Goal: Navigation & Orientation: Find specific page/section

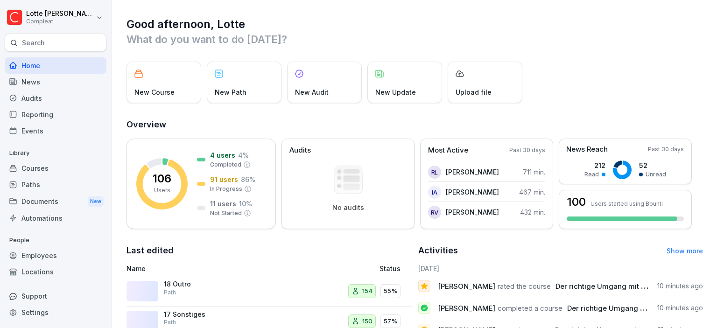
click at [32, 201] on div "Documents New" at bounding box center [56, 201] width 102 height 17
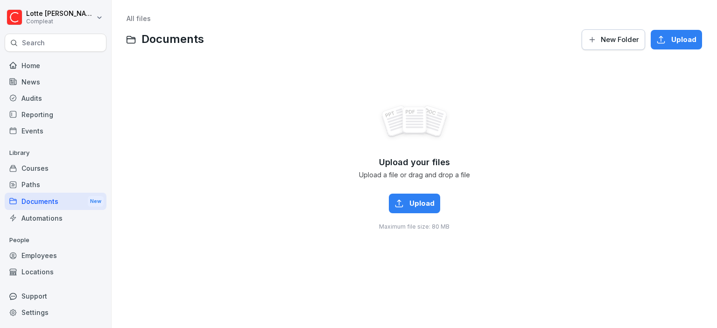
click at [46, 186] on div "Paths" at bounding box center [56, 185] width 102 height 16
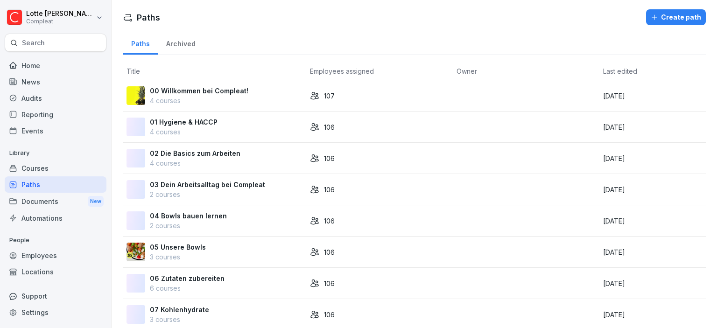
click at [43, 250] on div "Employees" at bounding box center [56, 255] width 102 height 16
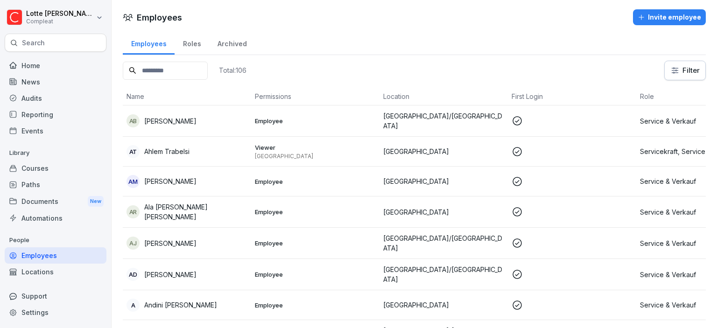
click at [195, 69] on input at bounding box center [165, 71] width 85 height 18
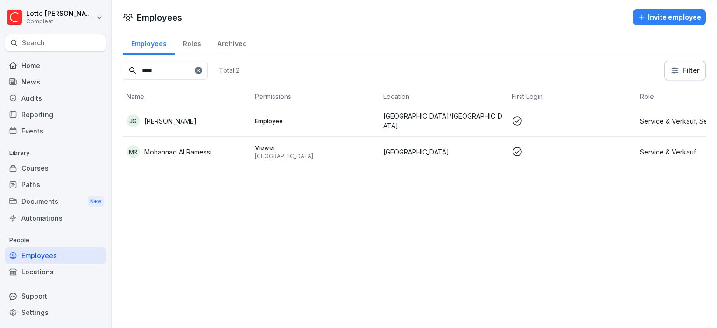
type input "****"
click at [198, 52] on div "Roles" at bounding box center [192, 43] width 35 height 24
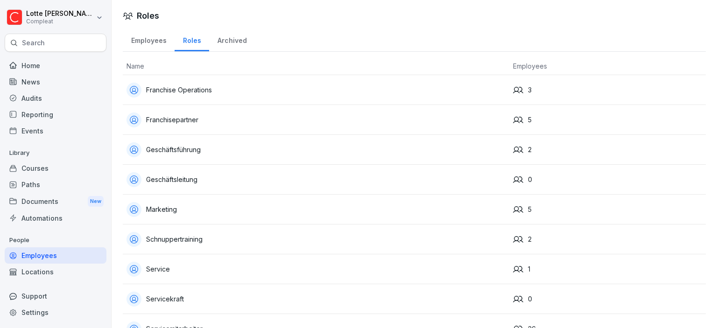
click at [155, 46] on div "Employees" at bounding box center [149, 40] width 52 height 24
